Goal: Information Seeking & Learning: Learn about a topic

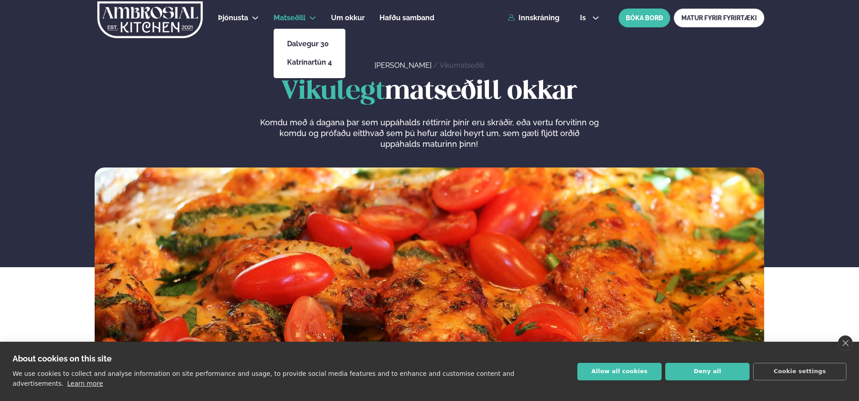
click at [295, 21] on span "Matseðill" at bounding box center [290, 17] width 32 height 9
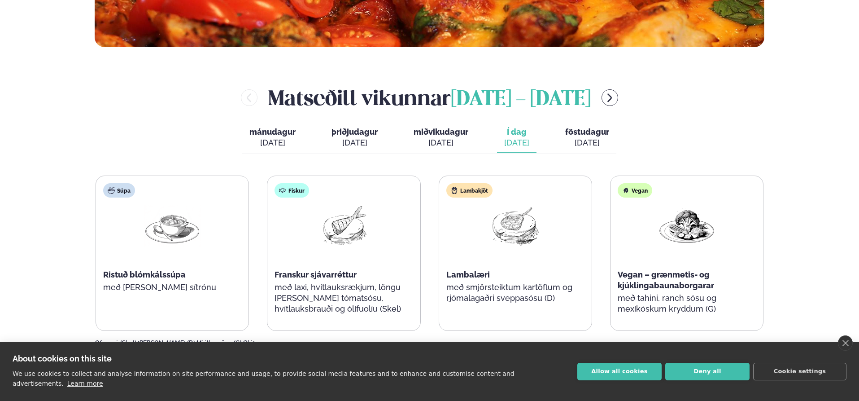
scroll to position [359, 0]
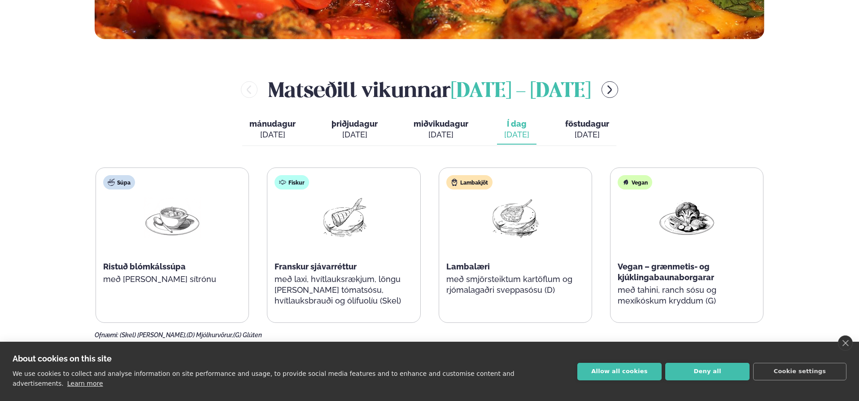
click at [589, 129] on div "[DATE]" at bounding box center [587, 134] width 44 height 11
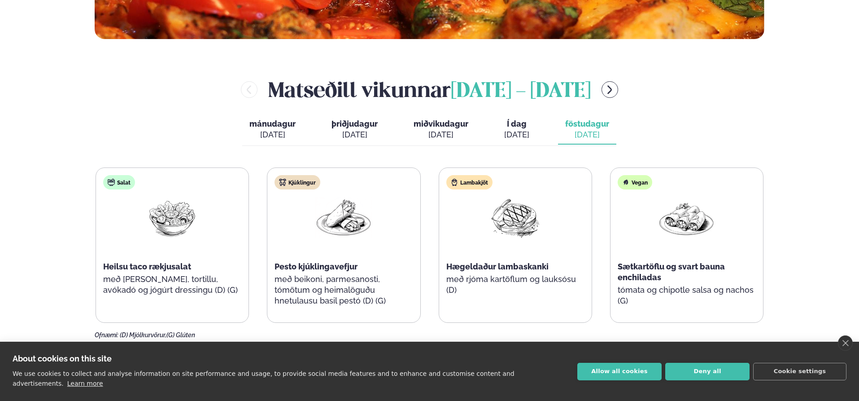
drag, startPoint x: 97, startPoint y: 149, endPoint x: 511, endPoint y: 152, distance: 413.7
click at [98, 149] on div "[PERSON_NAME] [DATE] - [DATE] [PERSON_NAME]. [DATE] þriðjudagur þri. [DATE] mið…" at bounding box center [430, 207] width 670 height 264
click at [615, 87] on icon "menu-btn-right" at bounding box center [609, 89] width 11 height 11
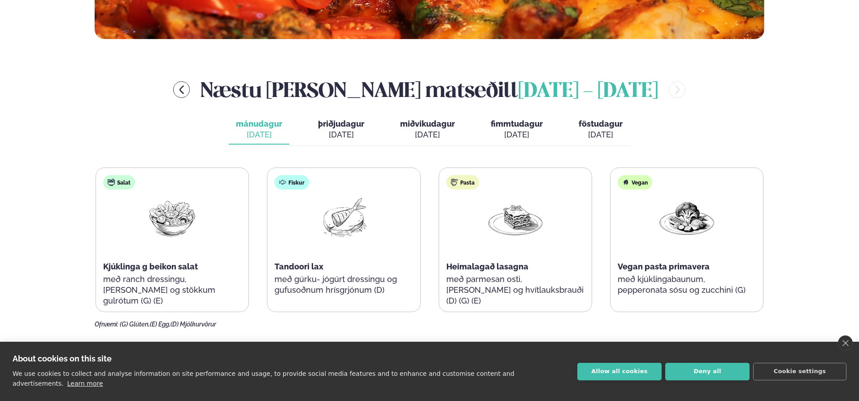
scroll to position [404, 0]
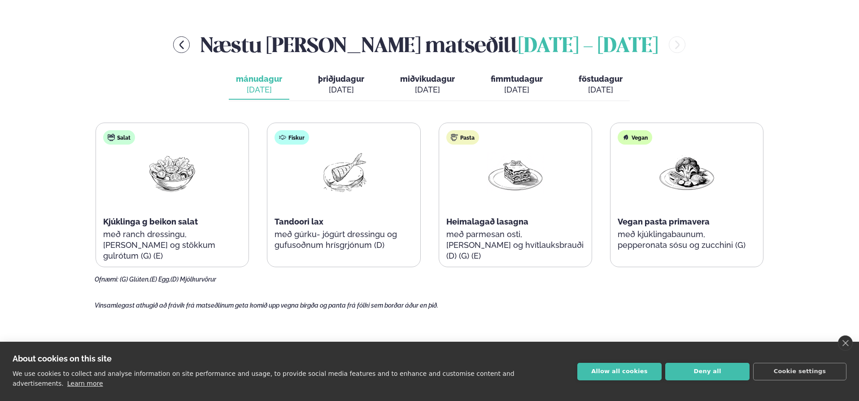
click at [46, 182] on div "Þjónusta Hádegismatur fyrir fyrirtæki Fyrirtækja veitingar Einkapartý Matseðill…" at bounding box center [429, 286] width 859 height 1380
click at [346, 83] on span "þriðjudagur" at bounding box center [341, 78] width 46 height 9
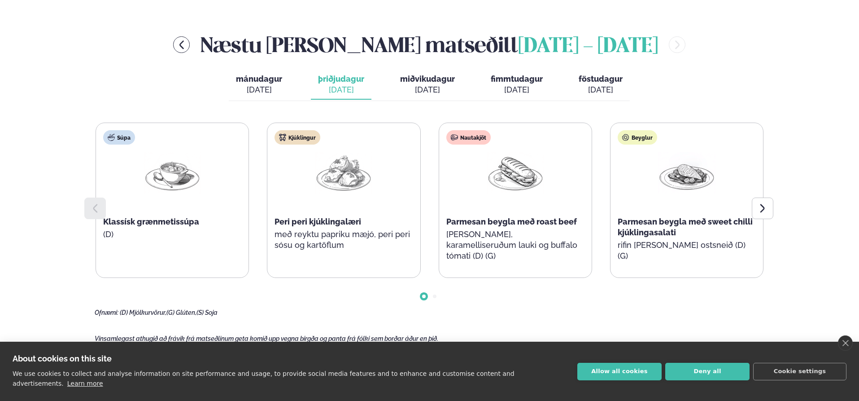
click at [409, 75] on span "miðvikudagur" at bounding box center [427, 78] width 55 height 9
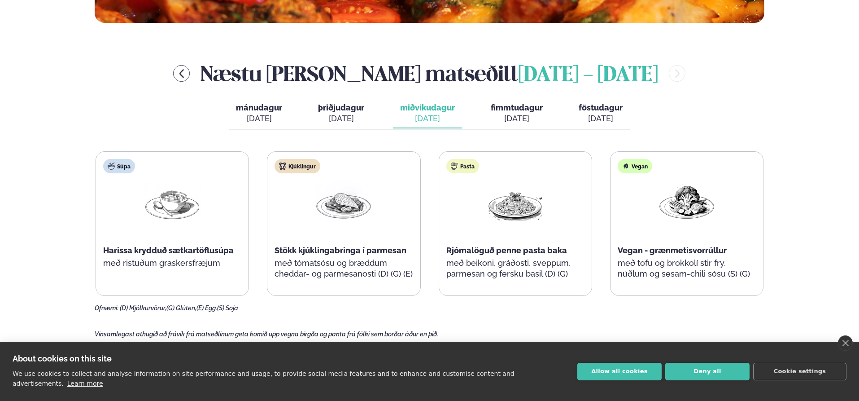
scroll to position [359, 0]
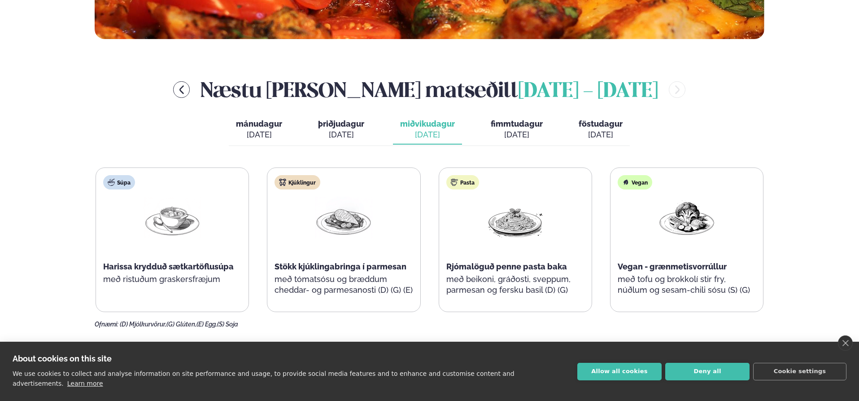
click at [521, 124] on span "fimmtudagur" at bounding box center [517, 123] width 52 height 9
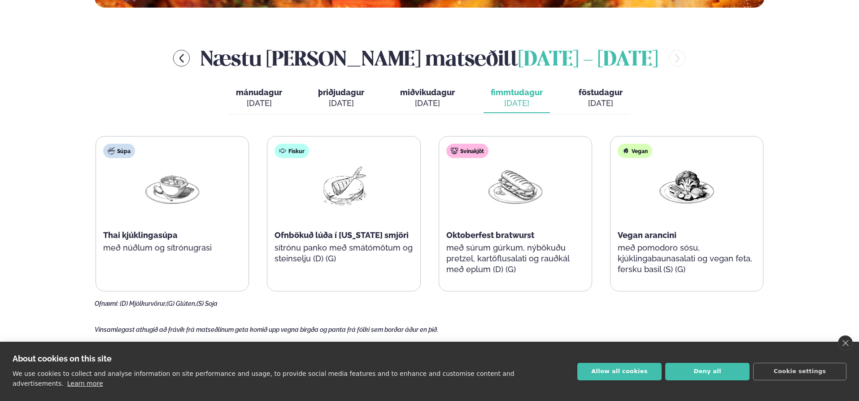
scroll to position [404, 0]
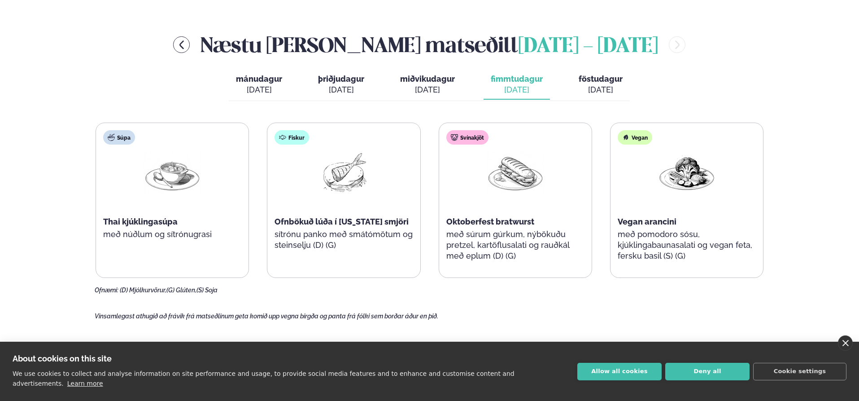
click at [846, 350] on link "close" at bounding box center [845, 342] width 15 height 15
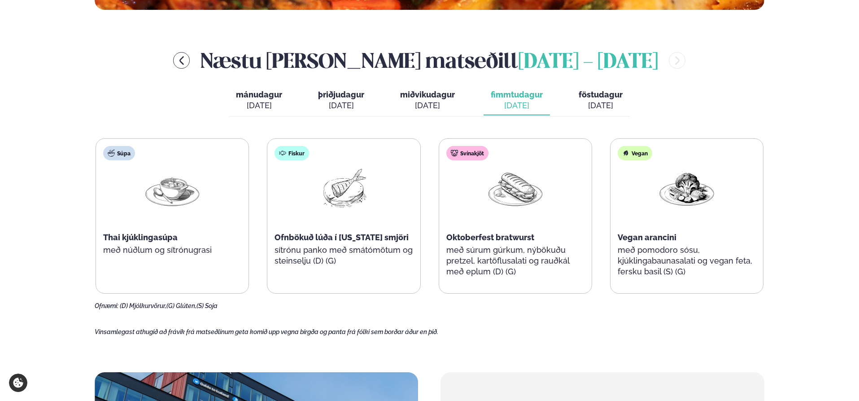
scroll to position [404, 0]
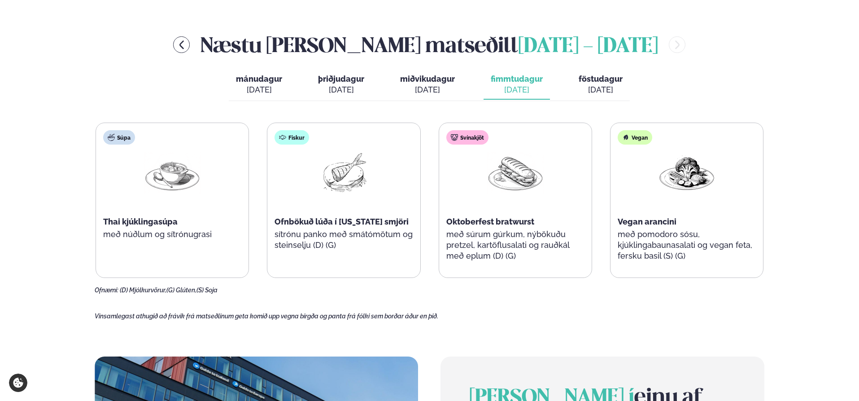
click at [590, 81] on span "föstudagur" at bounding box center [601, 78] width 44 height 9
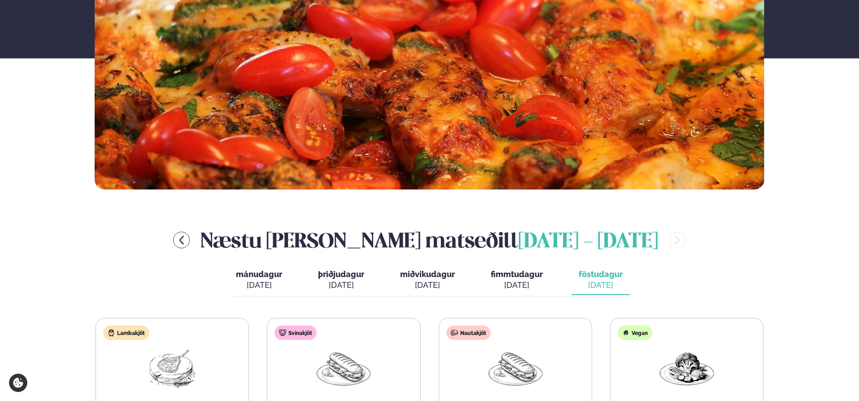
scroll to position [179, 0]
